Goal: Information Seeking & Learning: Find specific fact

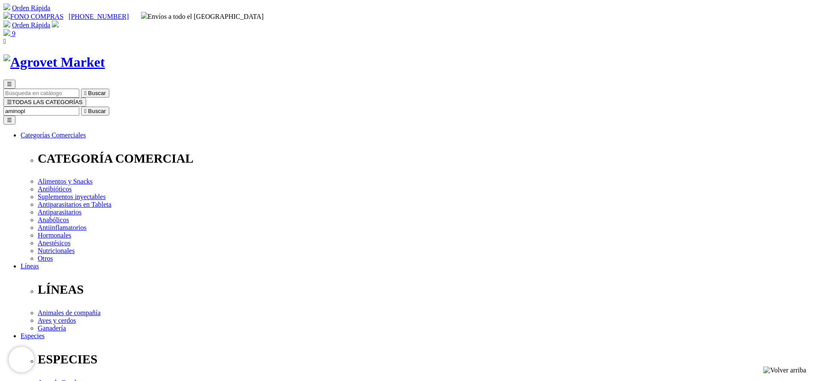
type input "aminopl"
click at [81, 107] on button " Buscar" at bounding box center [95, 111] width 28 height 9
select select "12"
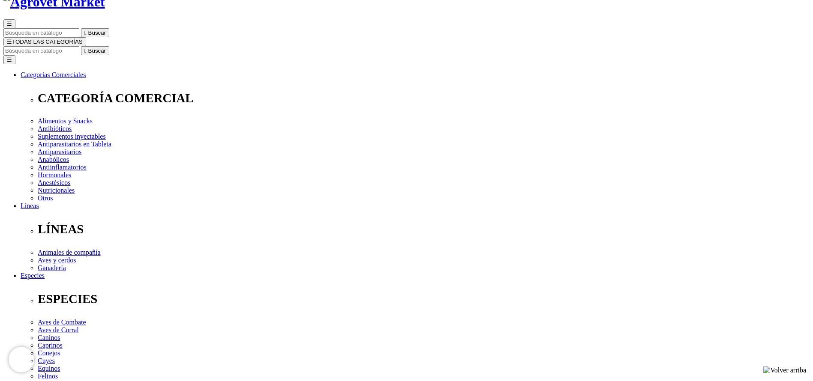
select select "12"
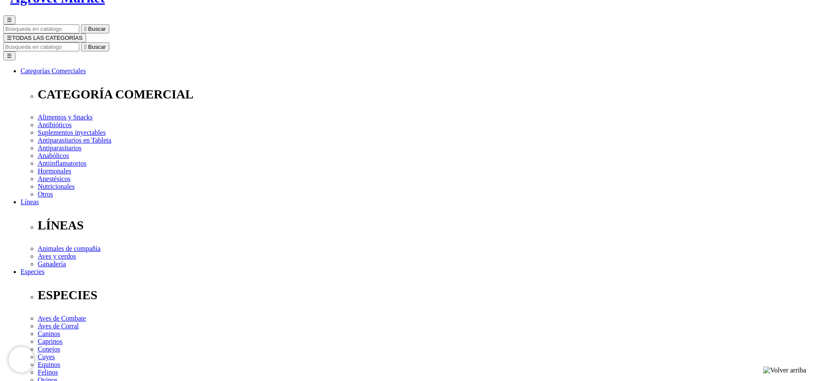
drag, startPoint x: 451, startPoint y: 112, endPoint x: 462, endPoint y: 114, distance: 11.3
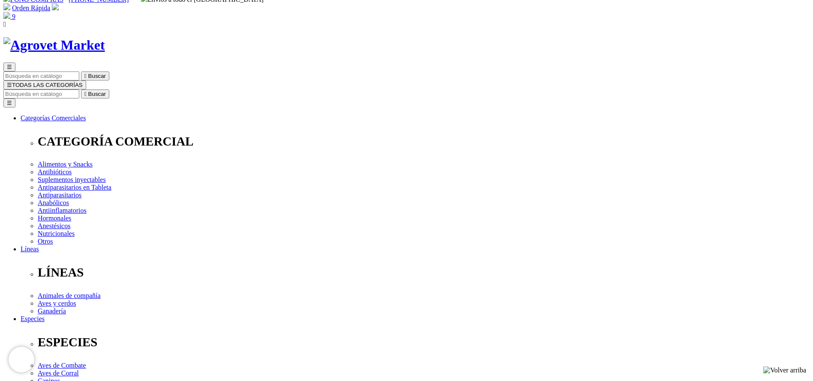
scroll to position [0, 0]
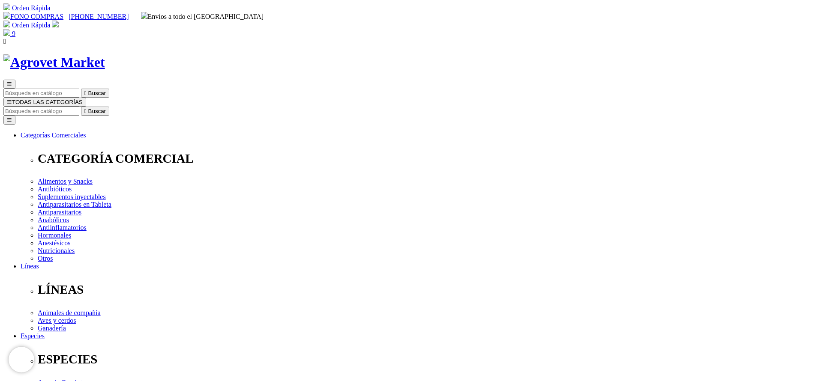
click at [79, 107] on input "Buscar" at bounding box center [41, 111] width 76 height 9
type input "ULTRA"
click at [81, 107] on button " Buscar" at bounding box center [95, 111] width 28 height 9
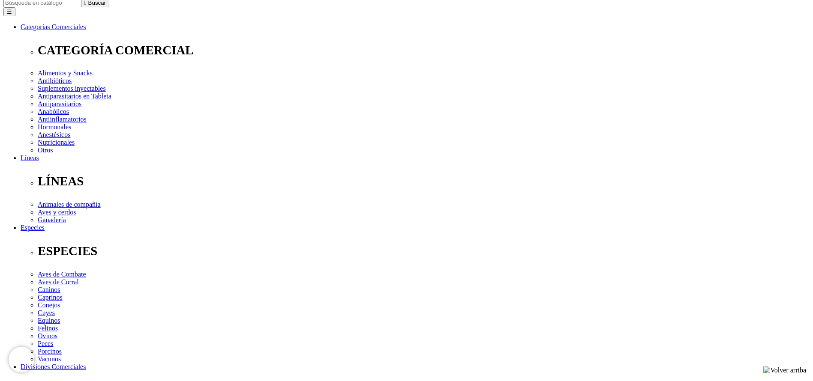
scroll to position [193, 0]
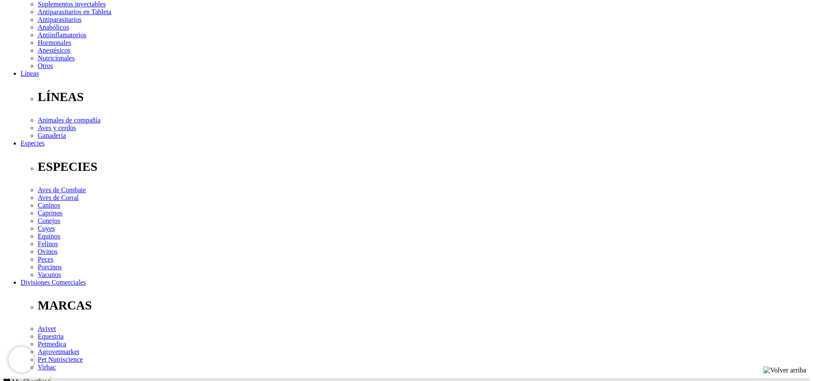
copy div "Loremip do sitametco adipi eli seddoe Temporinc utlaboree d magna aliquaen ad m…"
